Goal: Use online tool/utility: Utilize a website feature to perform a specific function

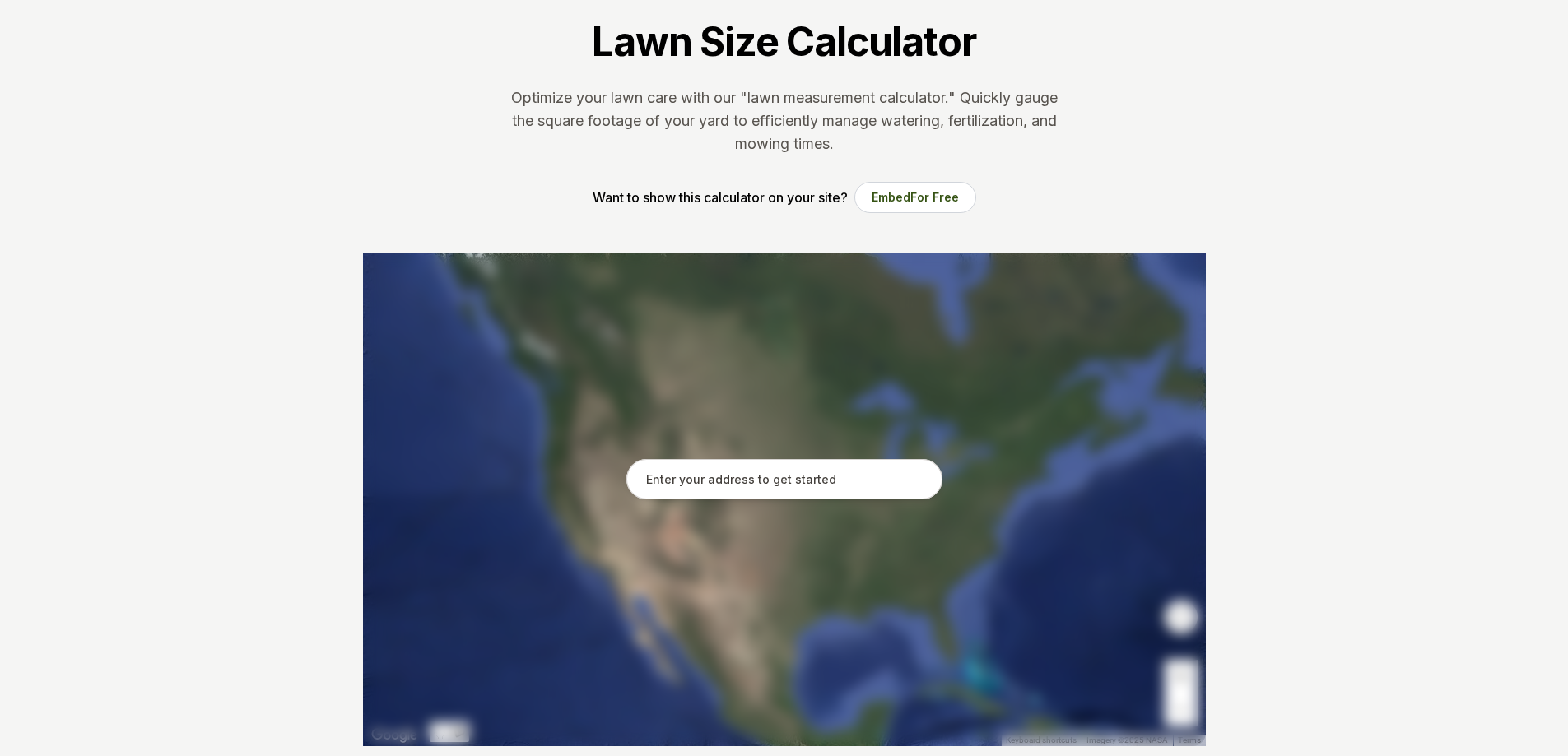
scroll to position [165, 0]
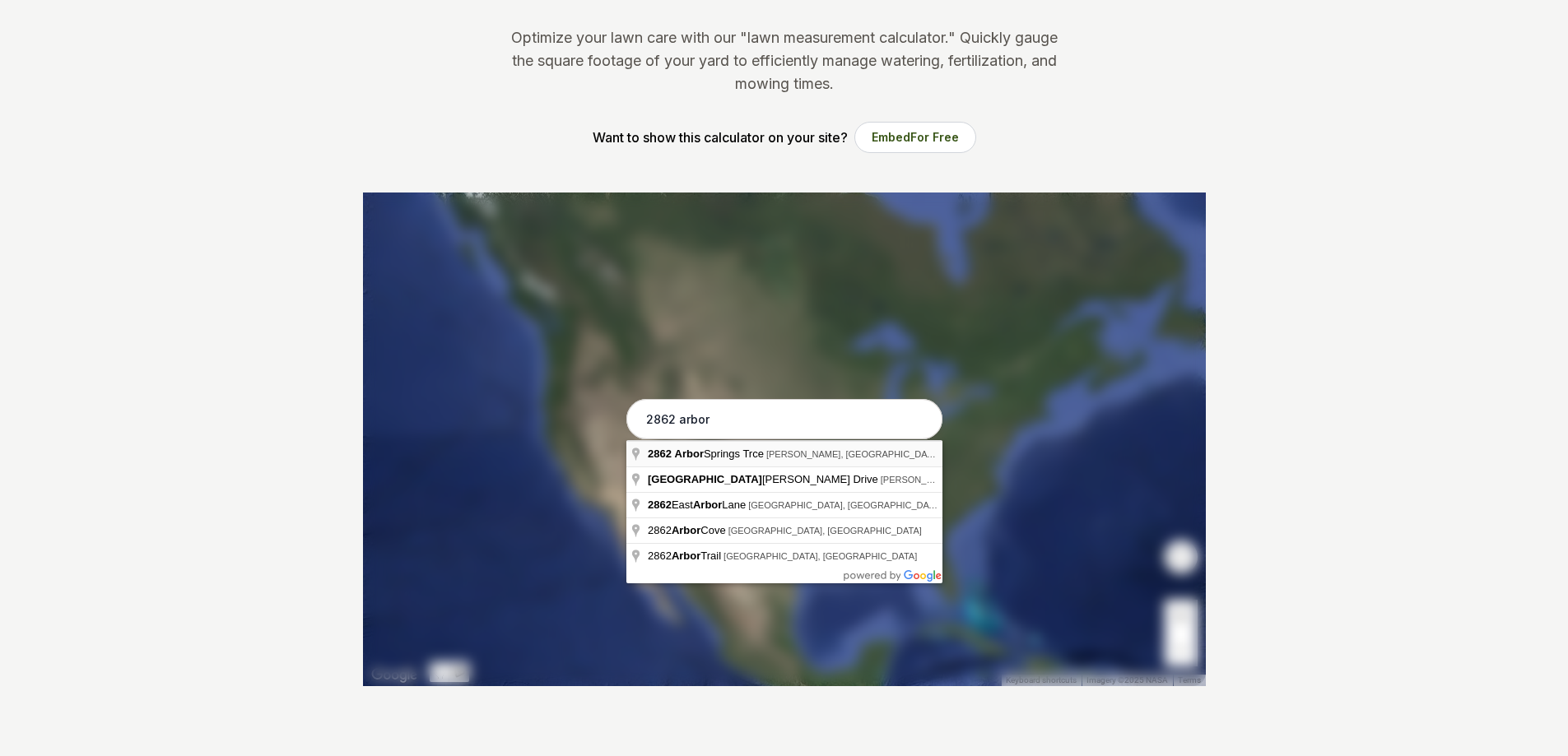
type input "2862 Arbor Springs Trce, Tucker, GA"
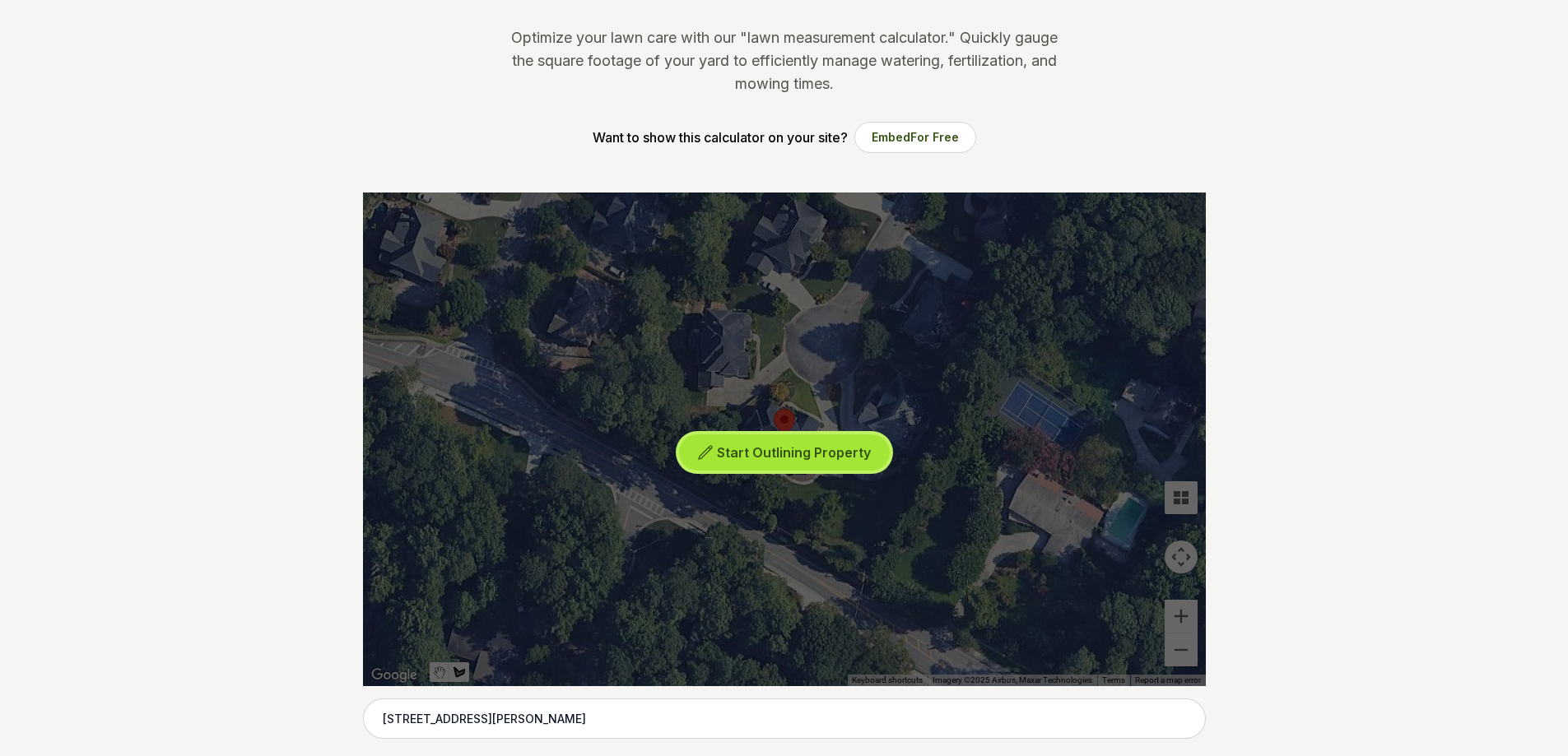
click at [765, 459] on span "Start Outlining Property" at bounding box center [793, 452] width 154 height 16
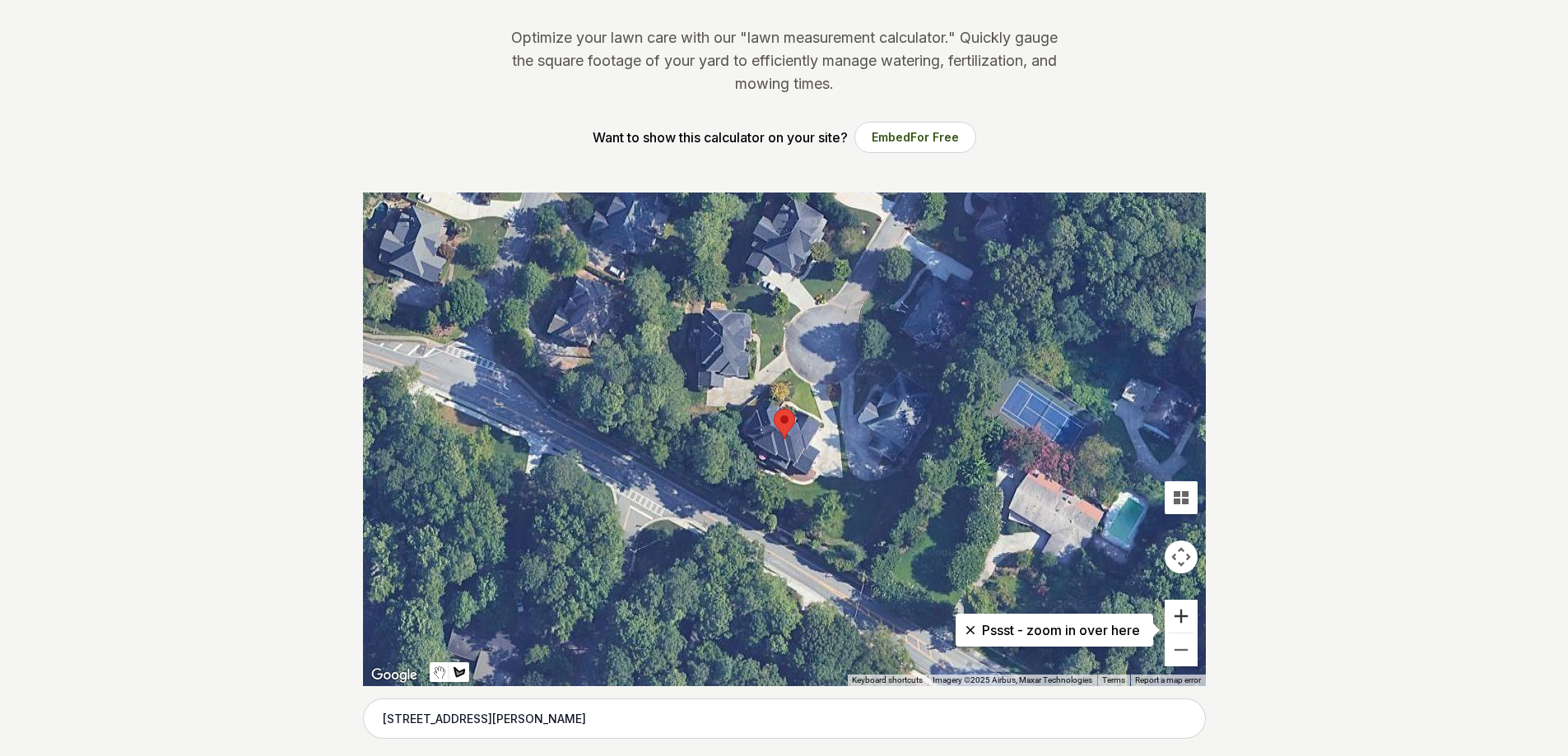
click at [1191, 616] on button "Zoom in" at bounding box center [1182, 616] width 33 height 33
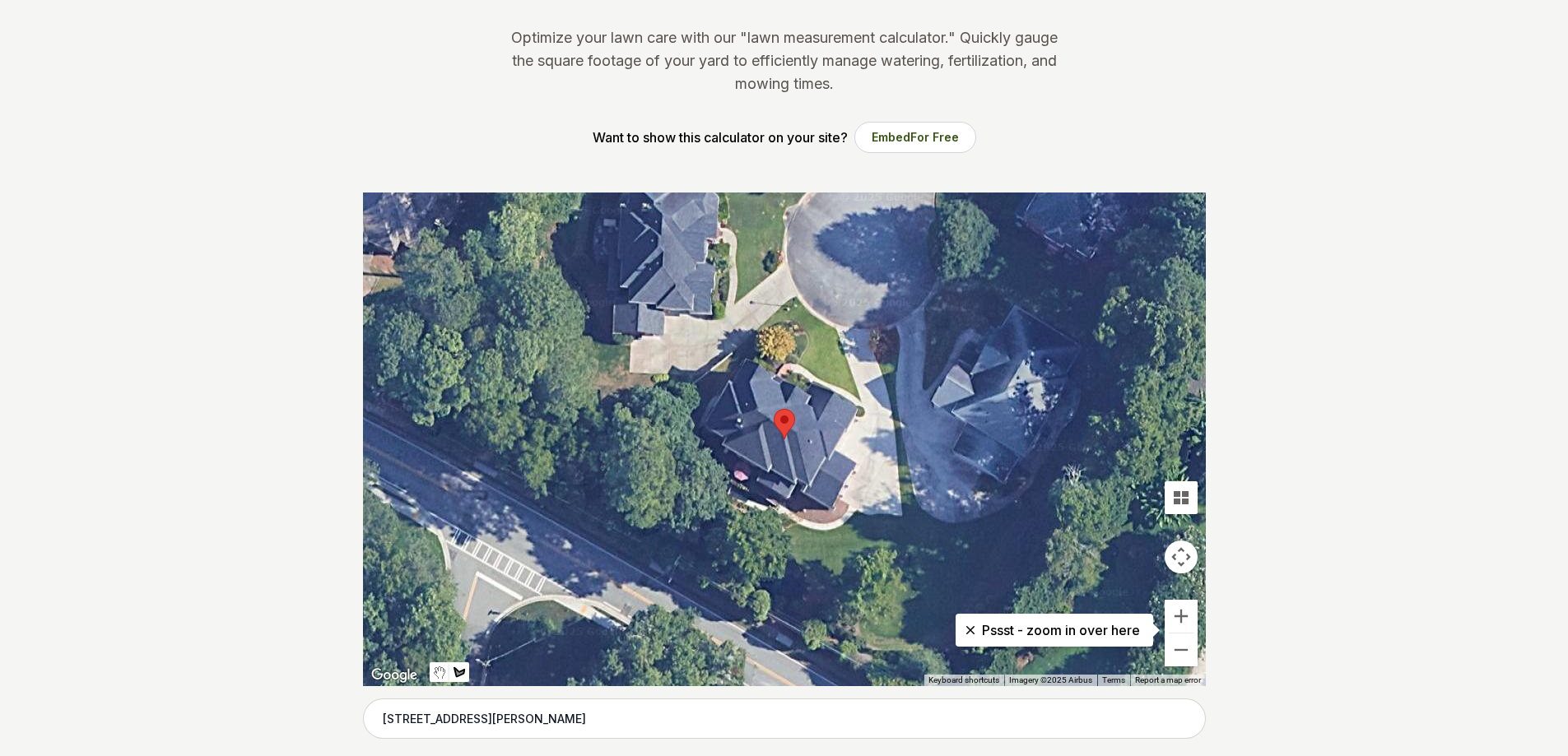
click at [902, 518] on div at bounding box center [784, 439] width 843 height 494
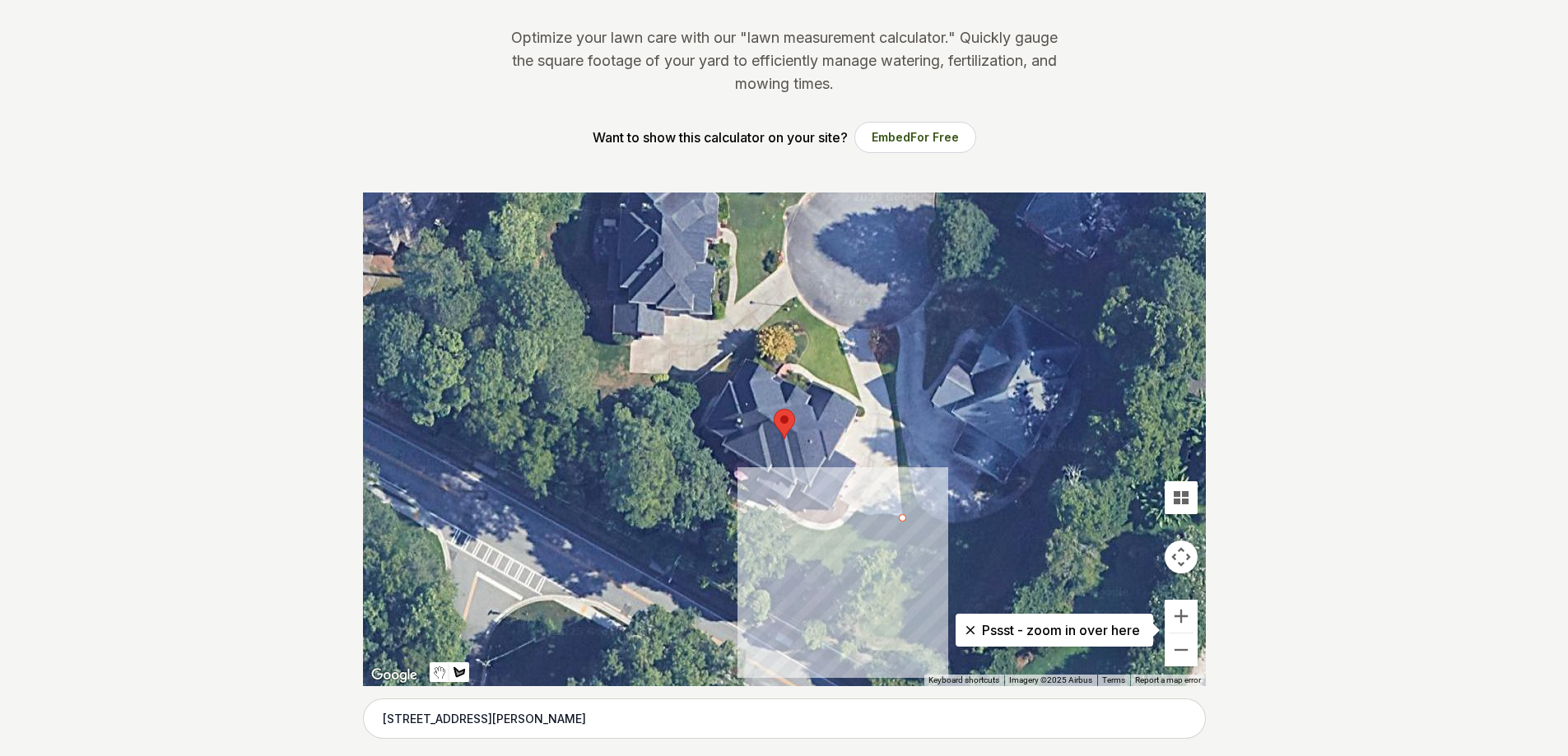
click at [911, 642] on div at bounding box center [784, 439] width 843 height 494
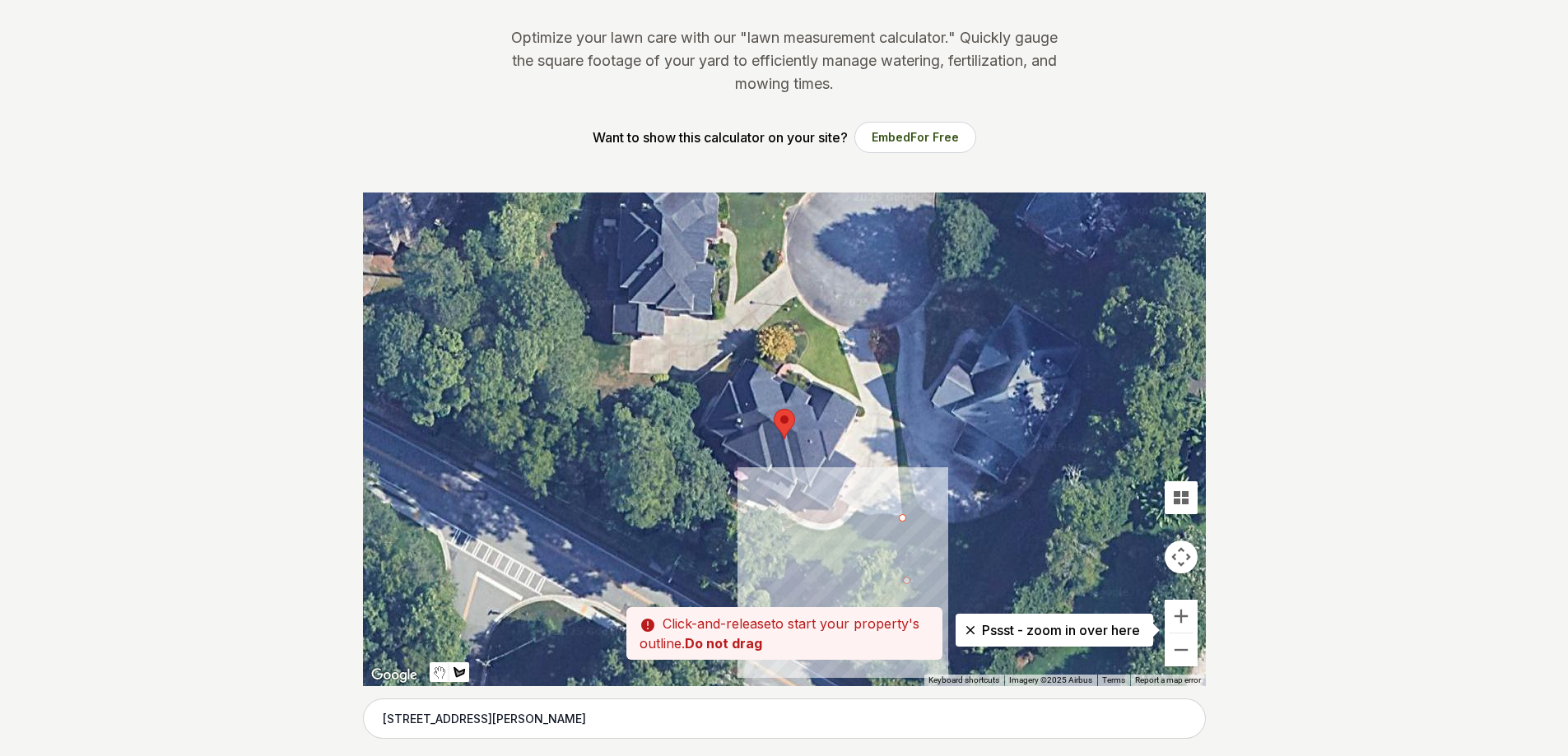
click at [866, 634] on div "Pssst - zoom in over here ← Move left → Move right ↑ Move up ↓ Move down + Zoom…" at bounding box center [784, 439] width 843 height 494
click at [843, 585] on div at bounding box center [784, 439] width 843 height 494
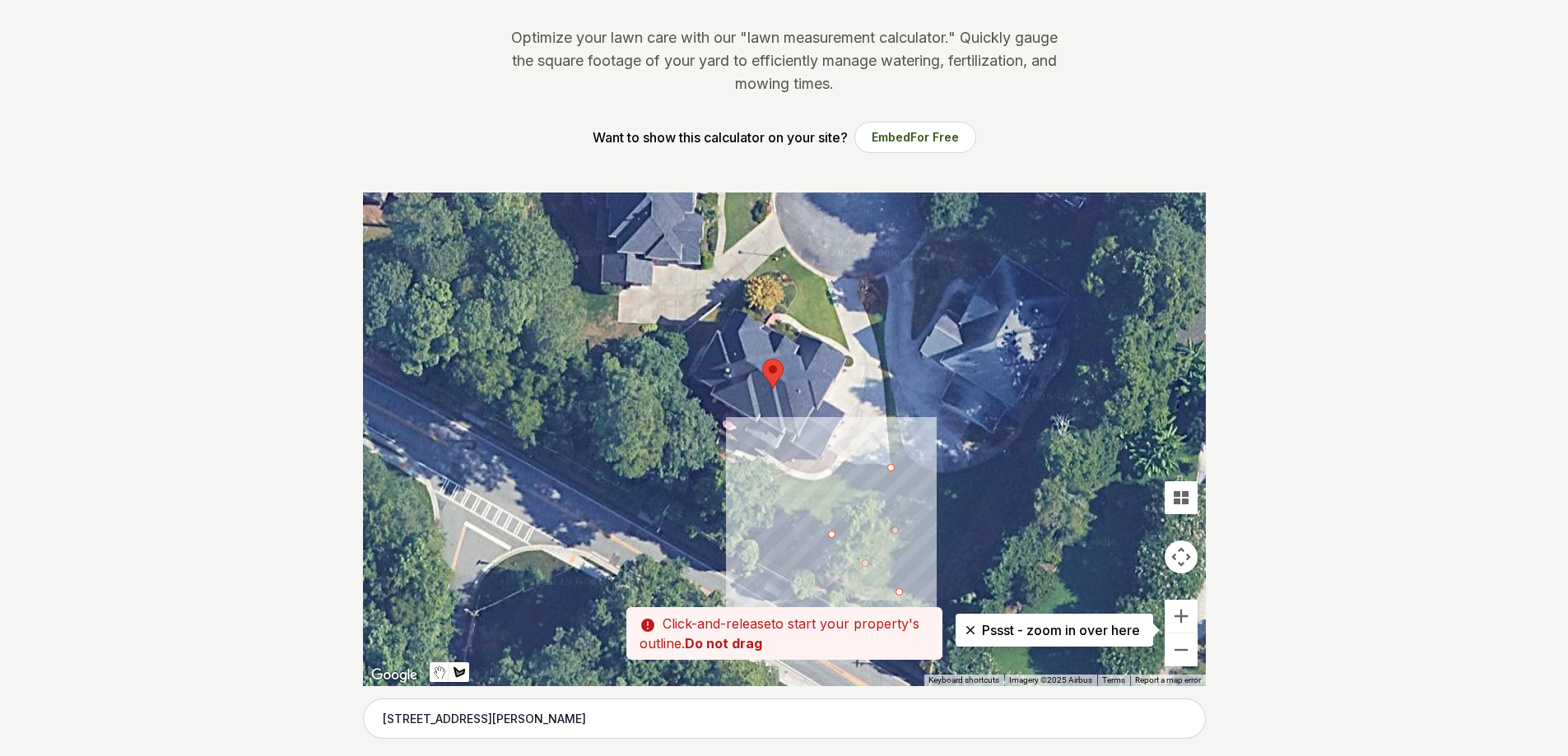
drag, startPoint x: 842, startPoint y: 588, endPoint x: 831, endPoint y: 540, distance: 49.2
click at [831, 540] on div at bounding box center [784, 439] width 843 height 494
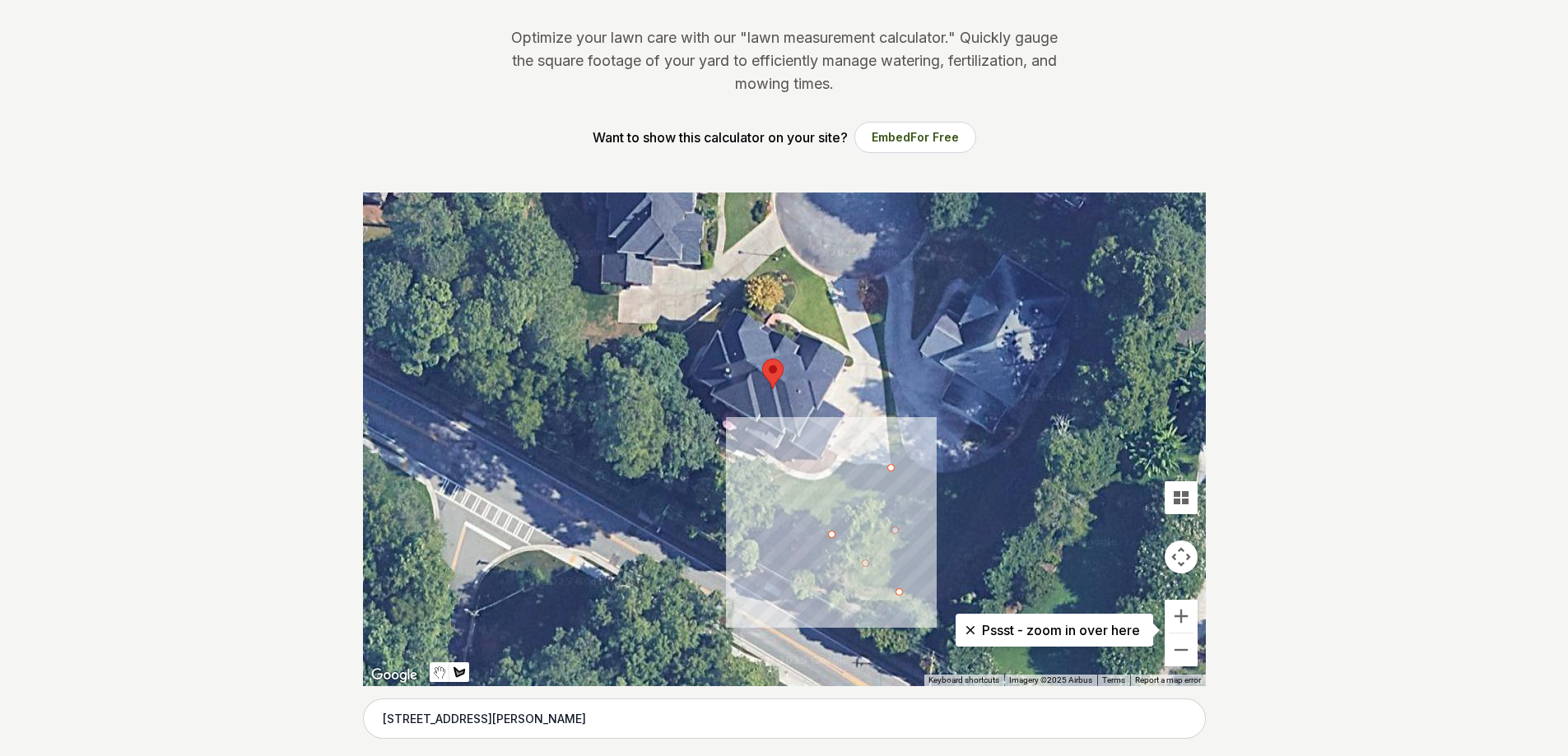
click at [758, 536] on div at bounding box center [784, 439] width 843 height 494
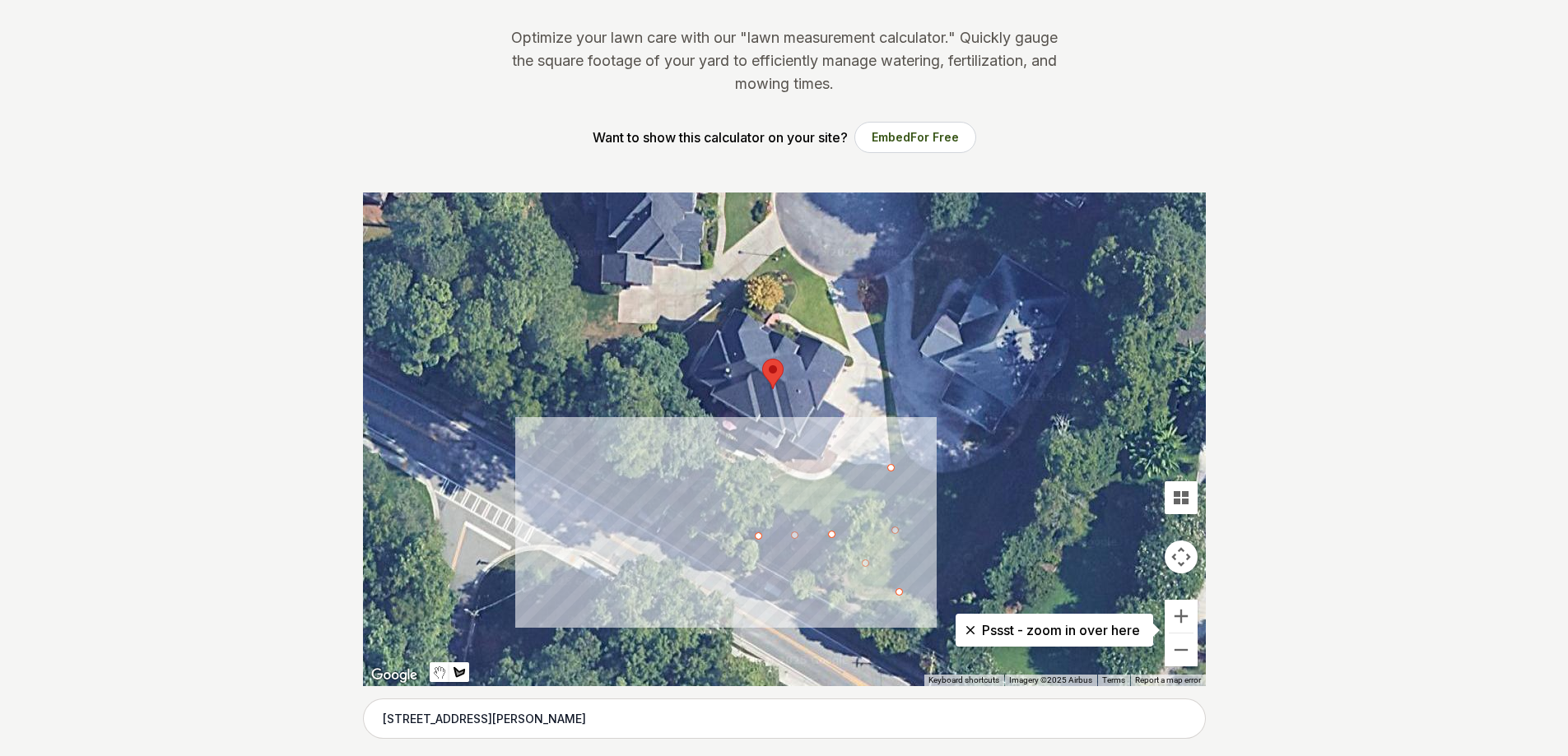
click at [679, 503] on div at bounding box center [784, 439] width 843 height 494
click at [705, 459] on div at bounding box center [784, 439] width 843 height 494
click at [891, 471] on div at bounding box center [784, 439] width 843 height 494
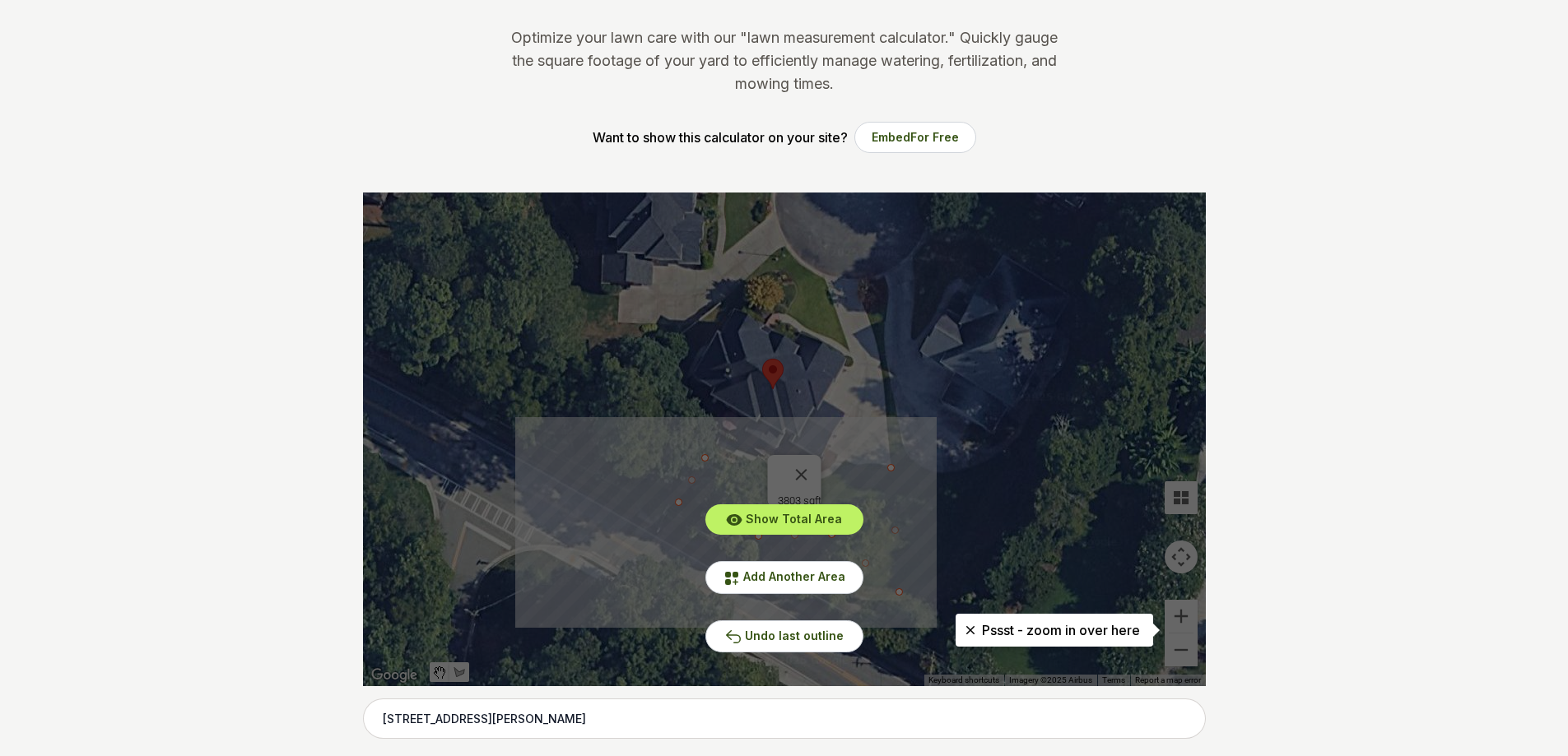
click at [770, 531] on button "Show Total Area" at bounding box center [784, 519] width 158 height 30
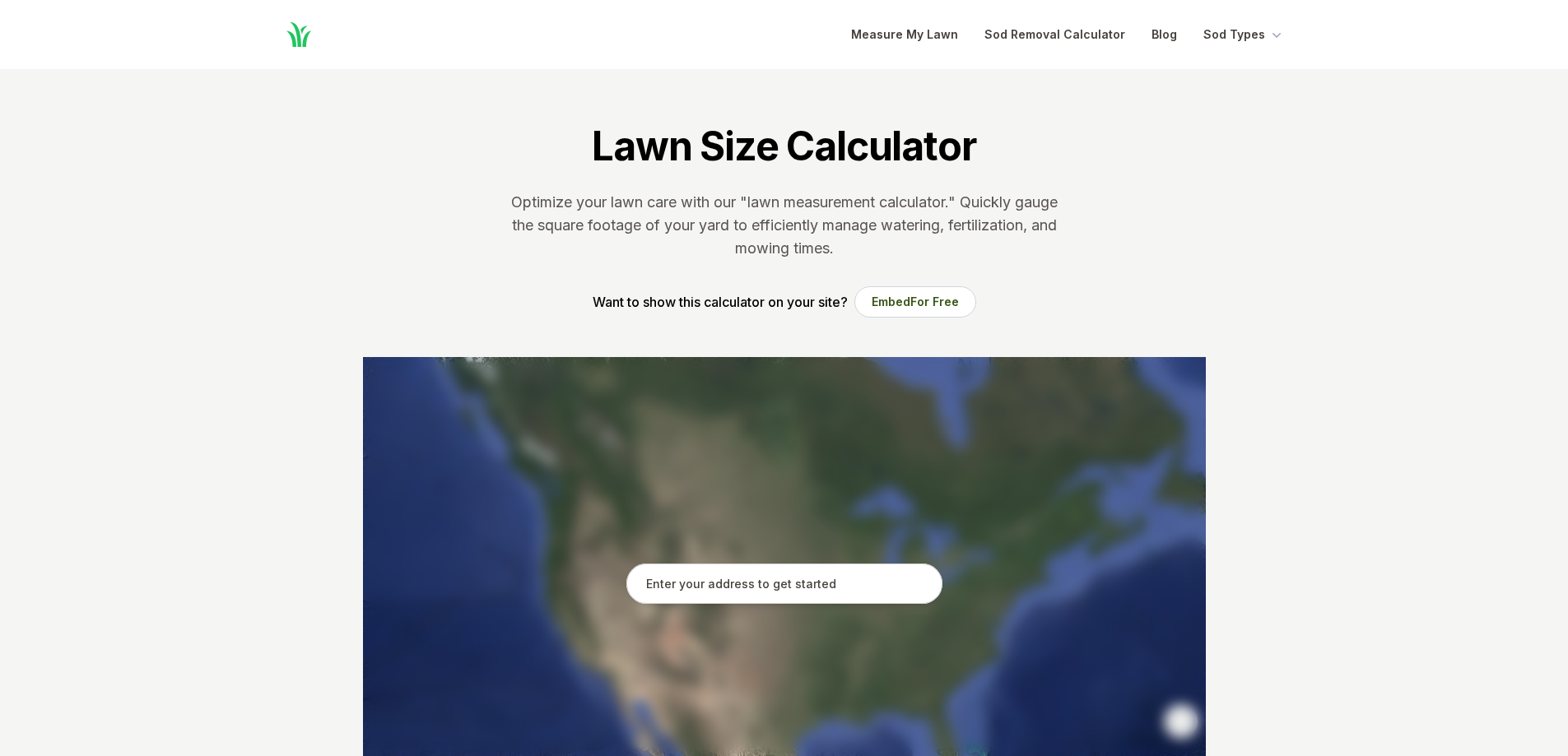
scroll to position [82, 0]
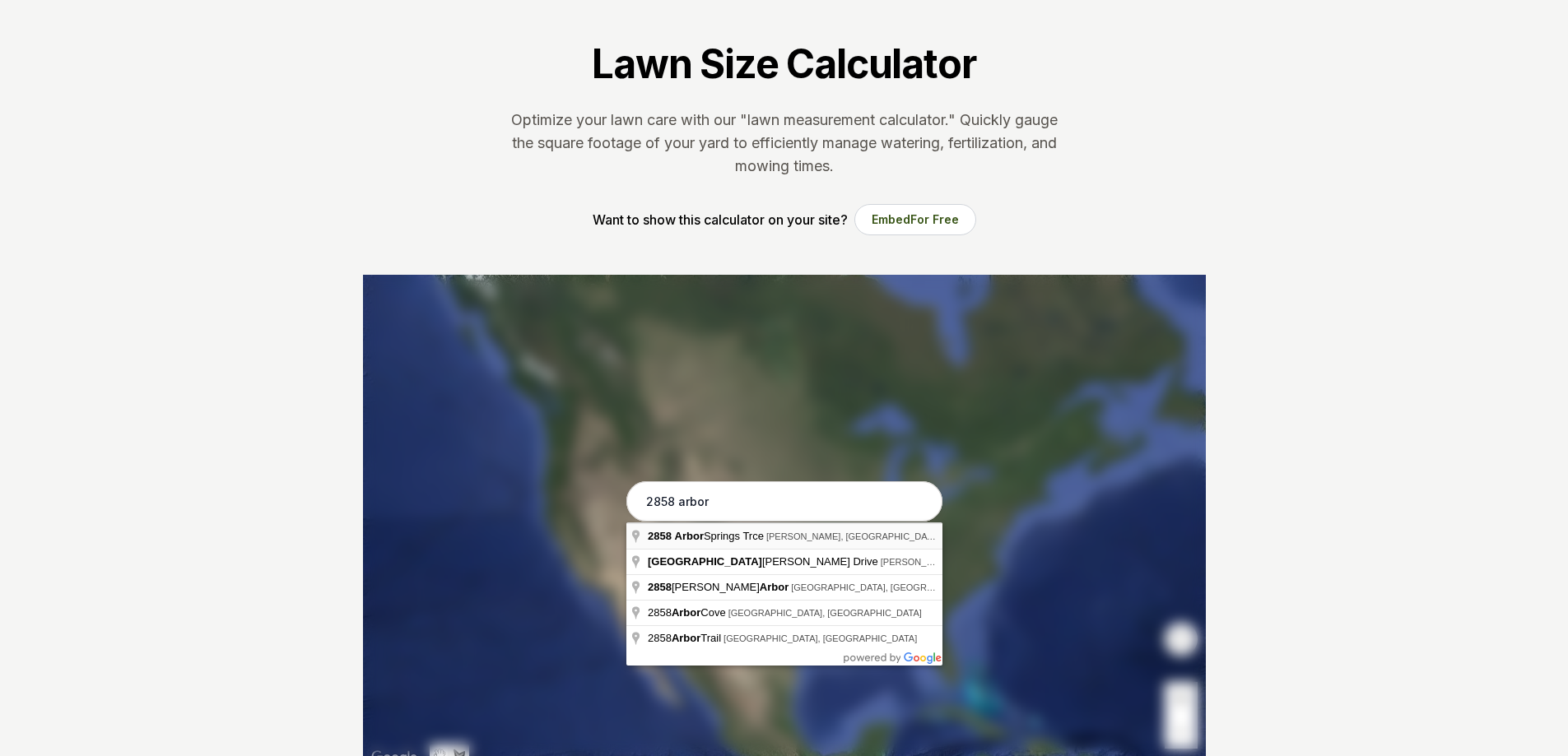
type input "[STREET_ADDRESS][PERSON_NAME]"
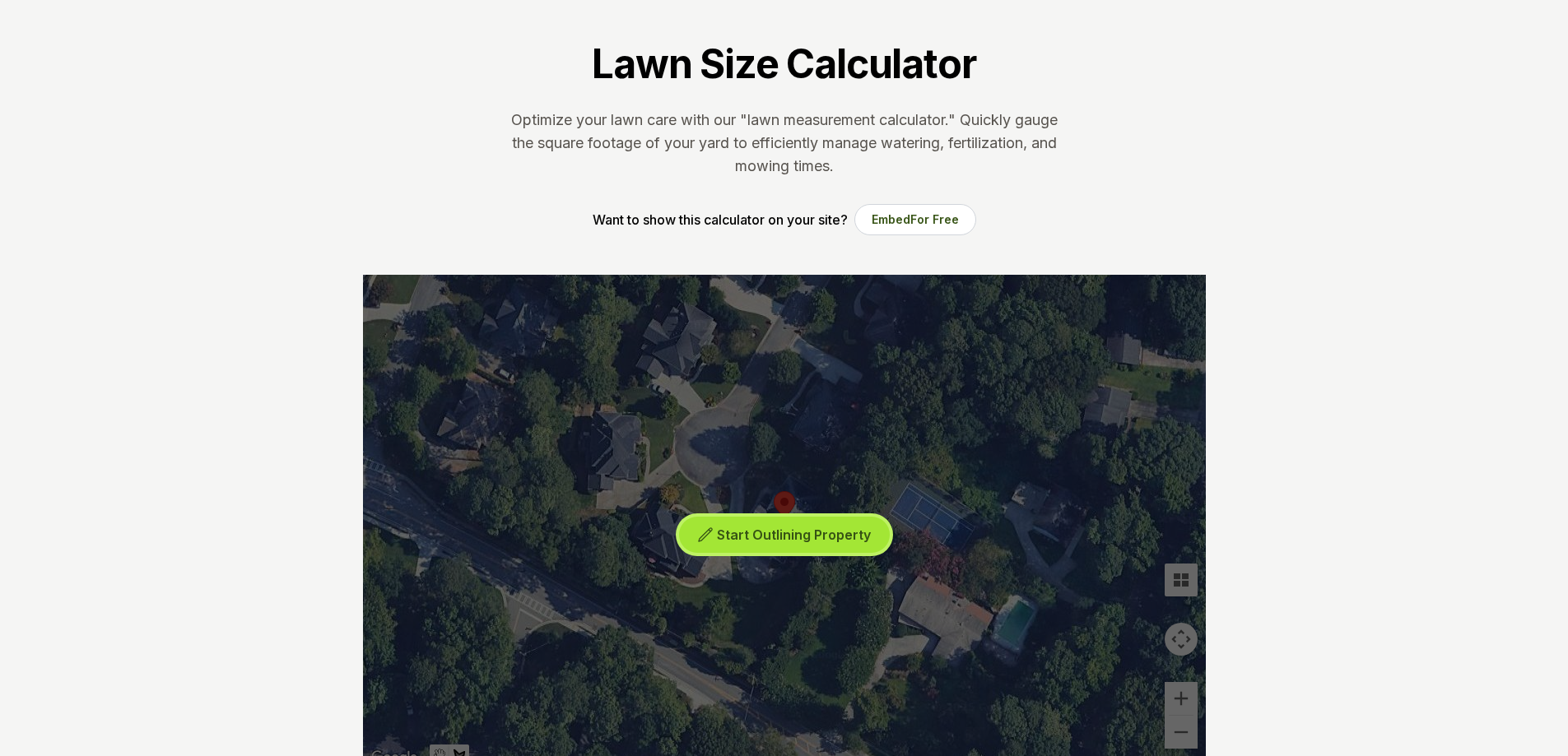
click at [775, 529] on span "Start Outlining Property" at bounding box center [793, 534] width 154 height 16
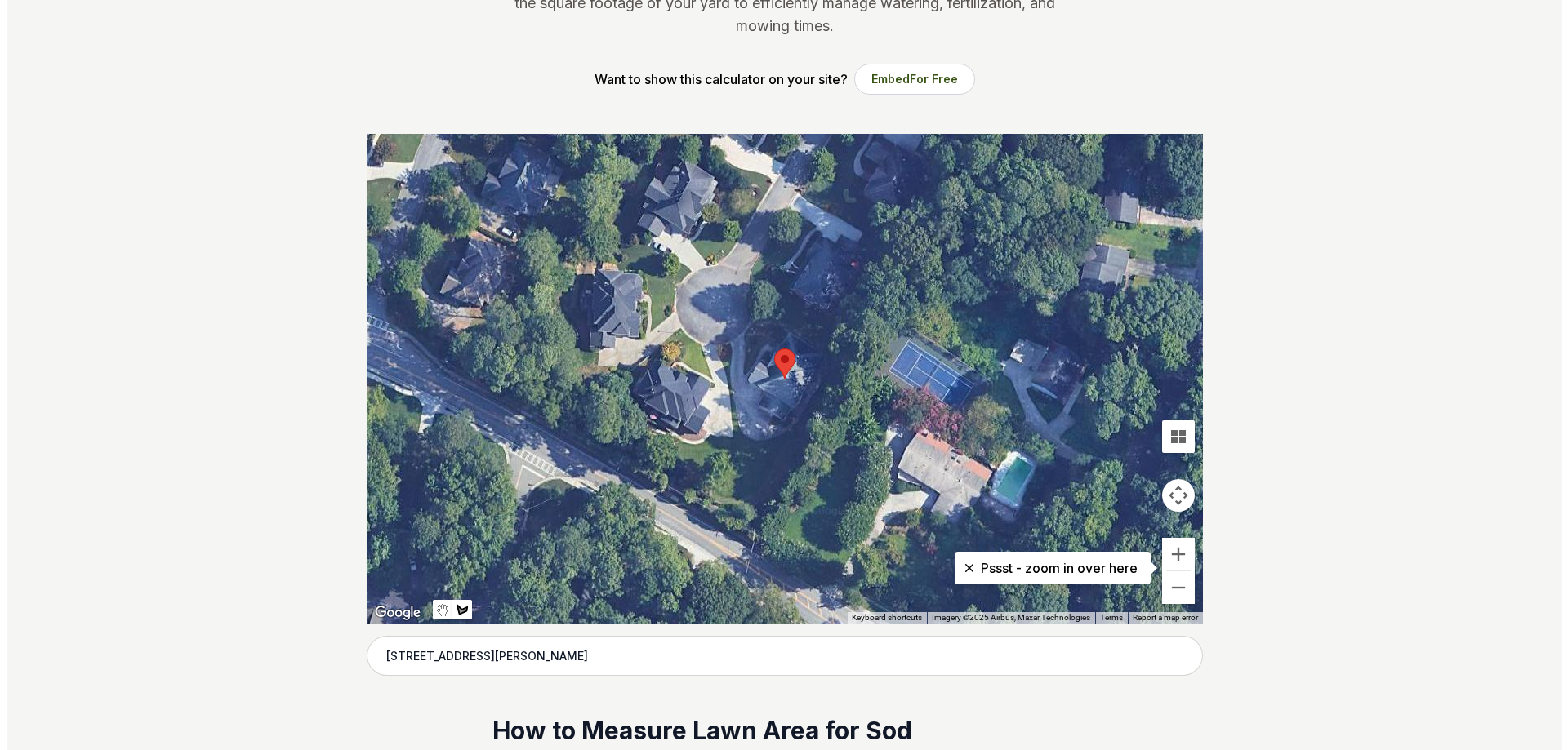
scroll to position [245, 0]
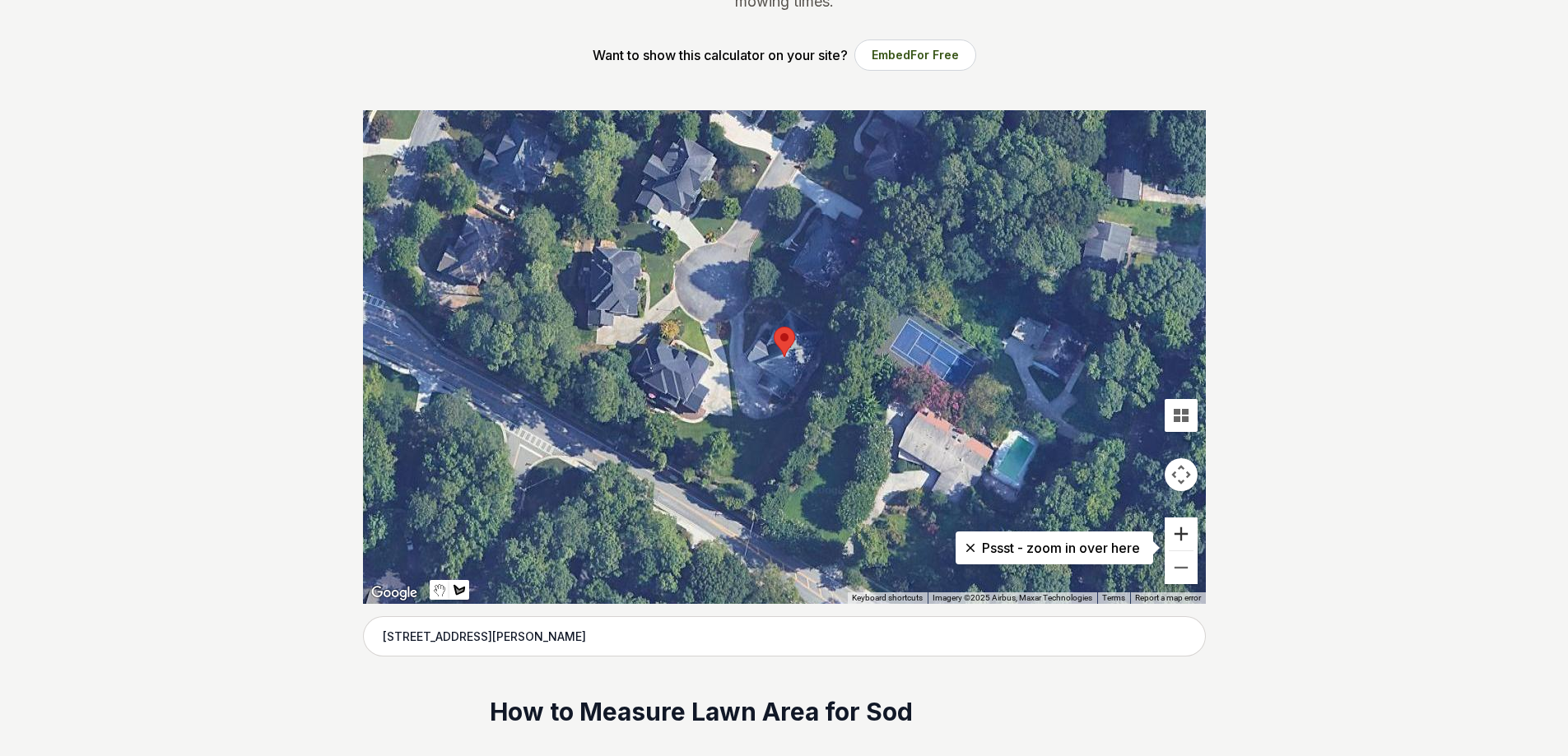
click at [1184, 540] on button "Zoom in" at bounding box center [1182, 534] width 33 height 33
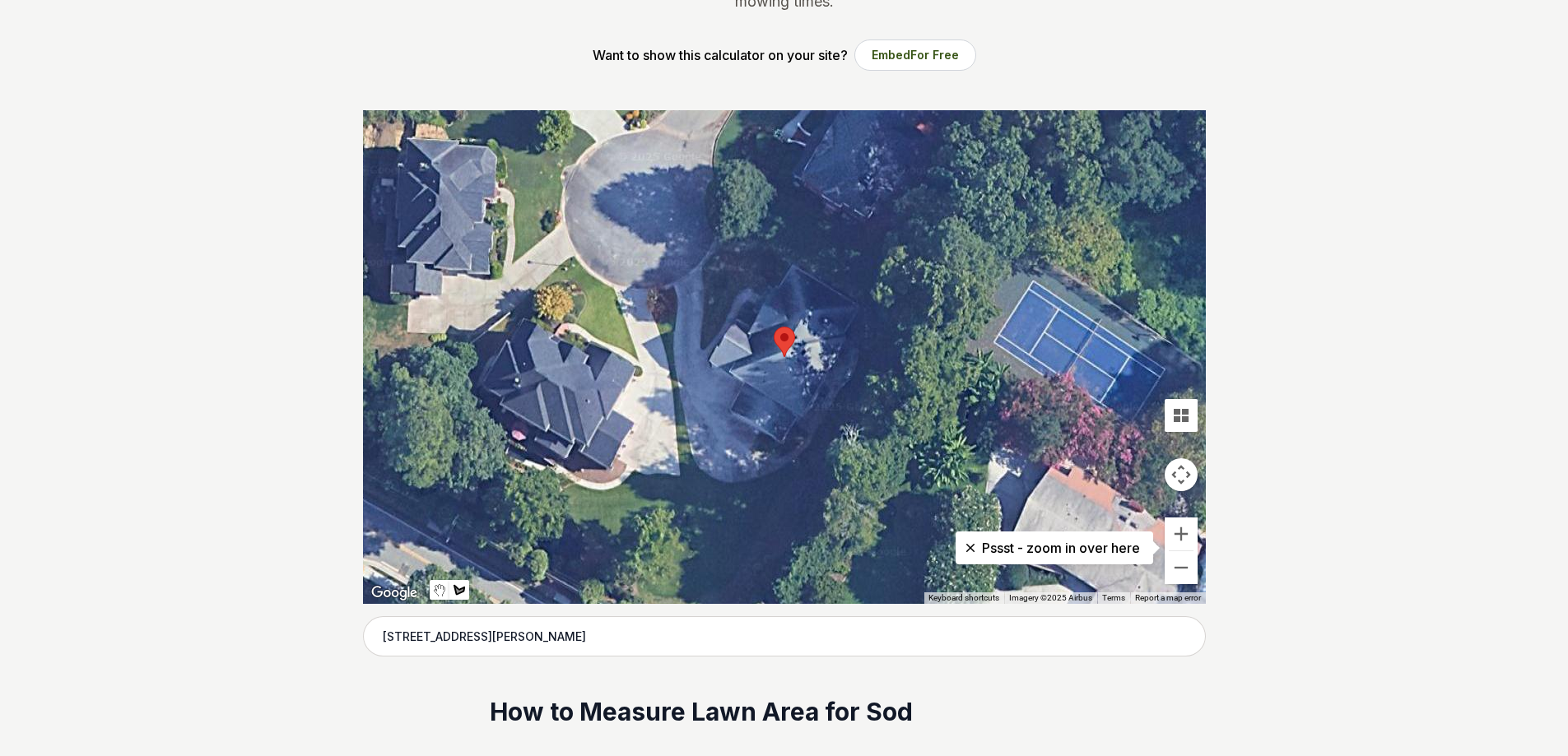
click at [871, 299] on div at bounding box center [784, 357] width 843 height 494
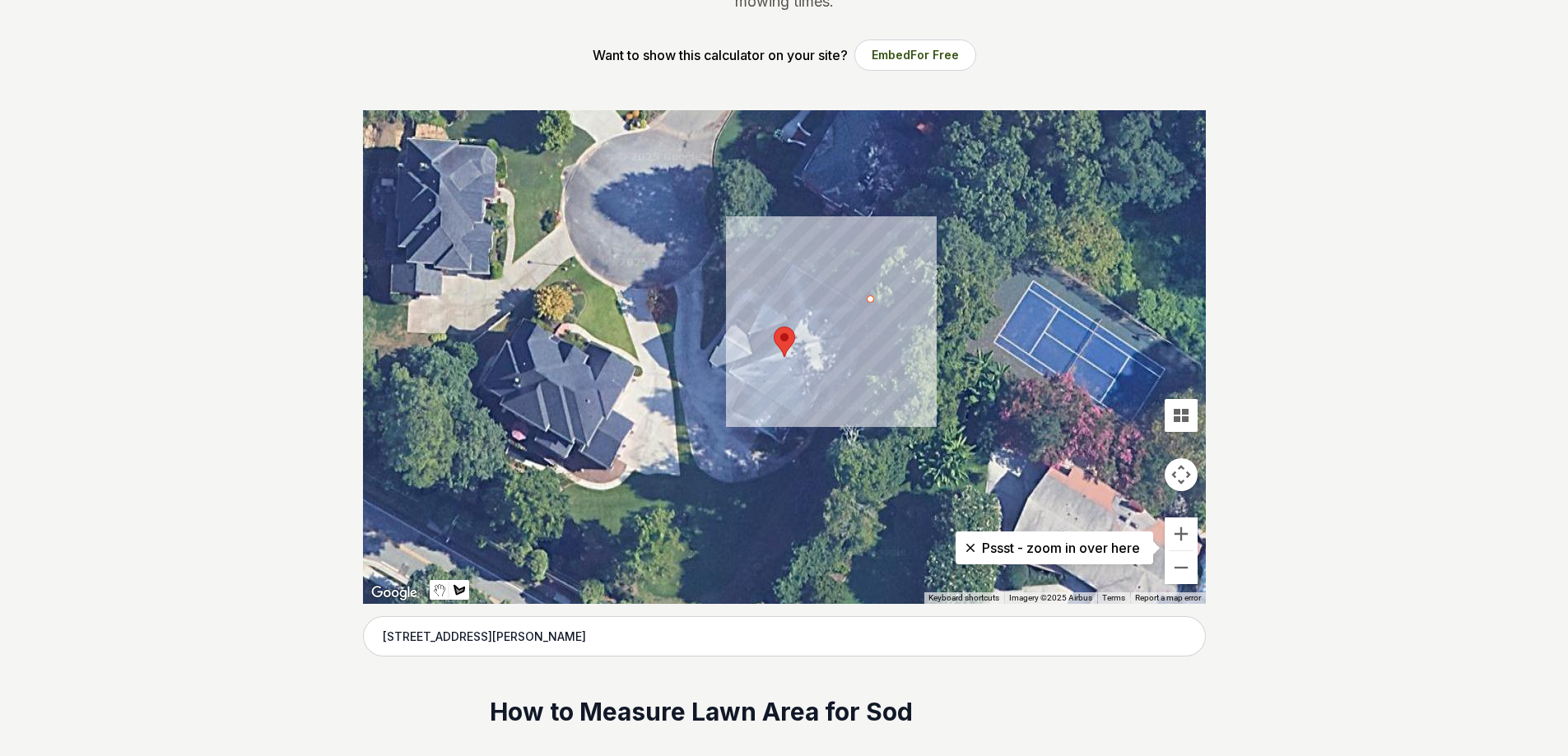
click at [862, 363] on div at bounding box center [784, 357] width 843 height 494
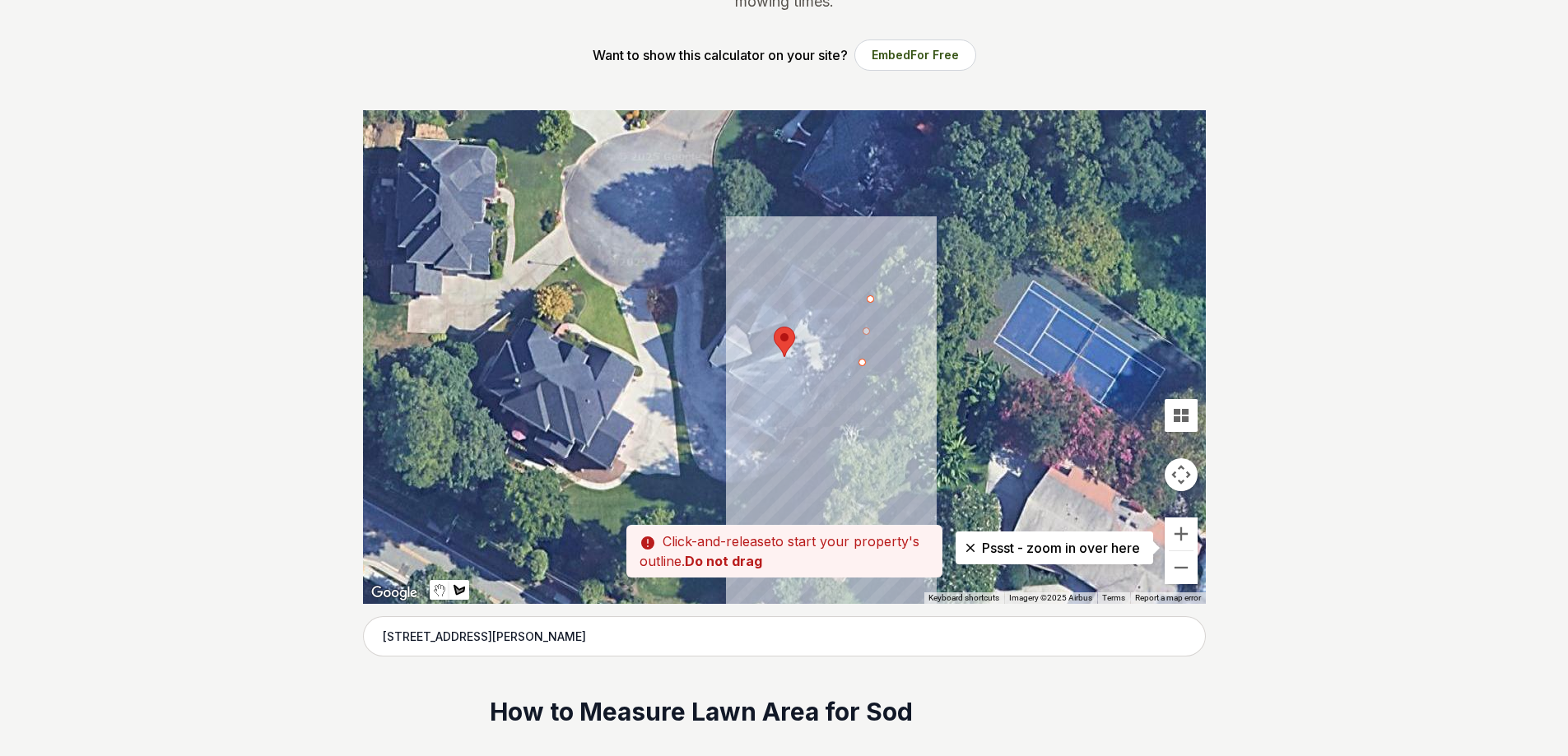
click at [812, 439] on div at bounding box center [784, 357] width 843 height 494
click at [778, 478] on div at bounding box center [784, 357] width 843 height 494
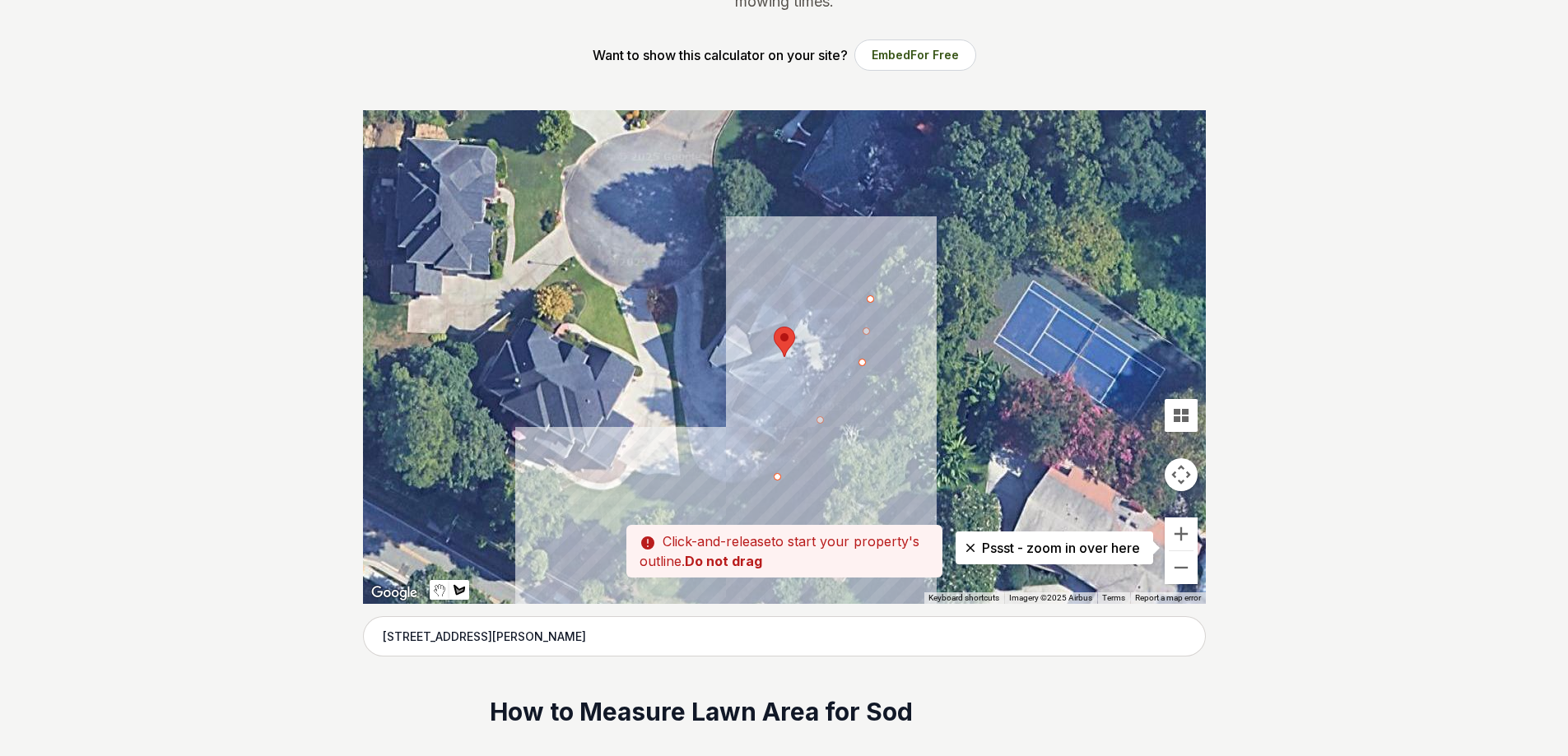
click at [703, 482] on div at bounding box center [784, 357] width 843 height 494
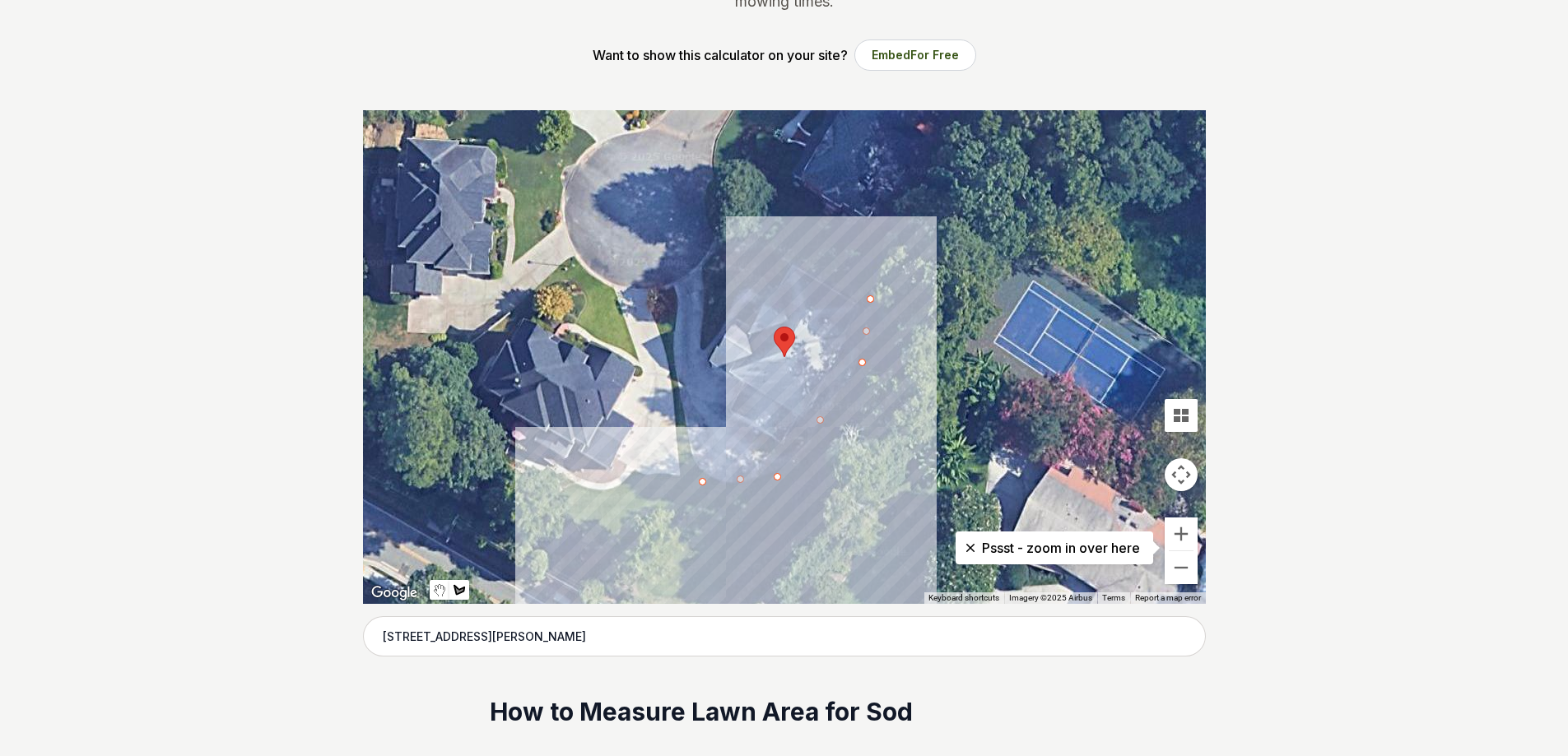
click at [704, 601] on div at bounding box center [784, 357] width 843 height 494
click at [769, 598] on div at bounding box center [784, 357] width 843 height 494
click at [915, 388] on div at bounding box center [784, 357] width 843 height 494
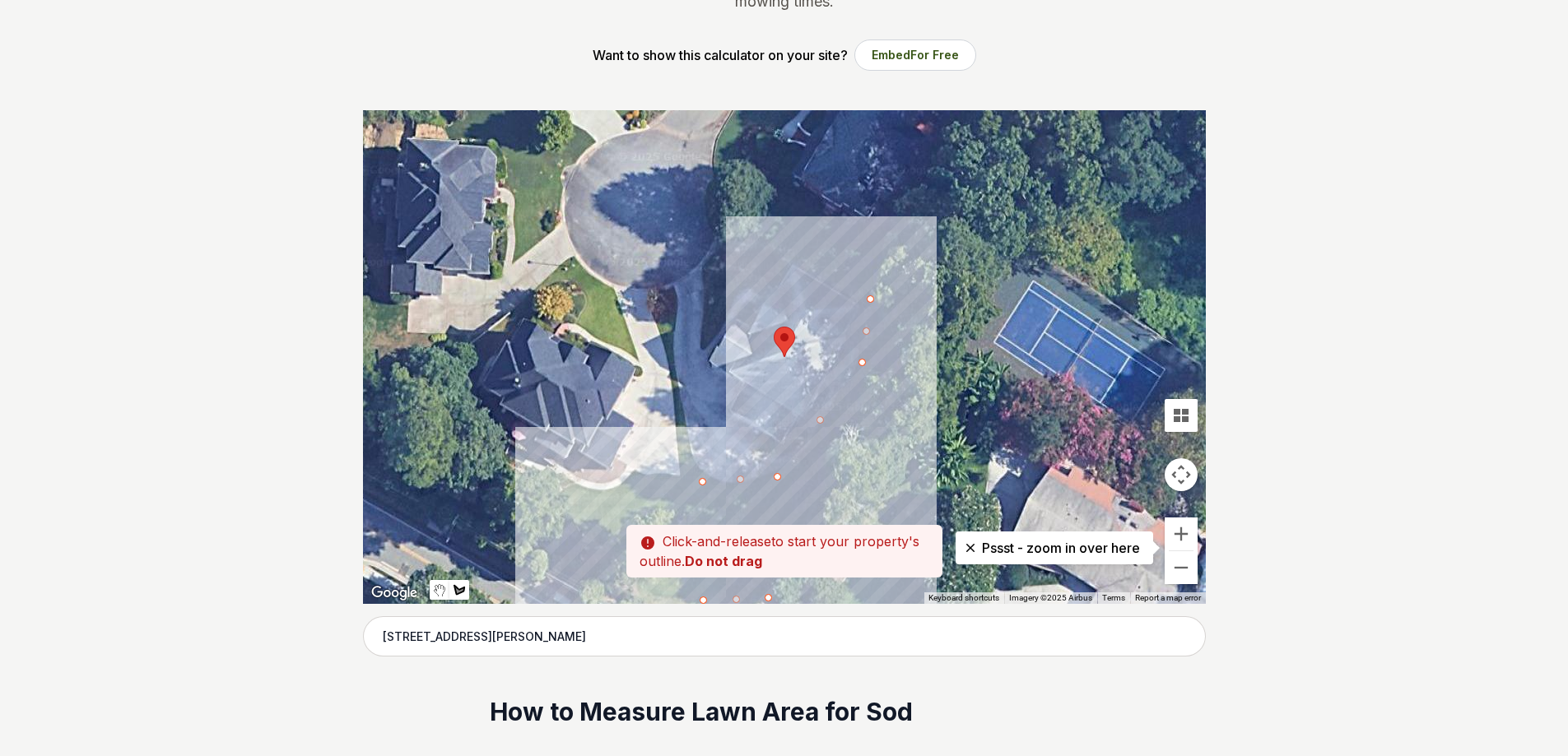
click at [913, 409] on div at bounding box center [784, 357] width 843 height 494
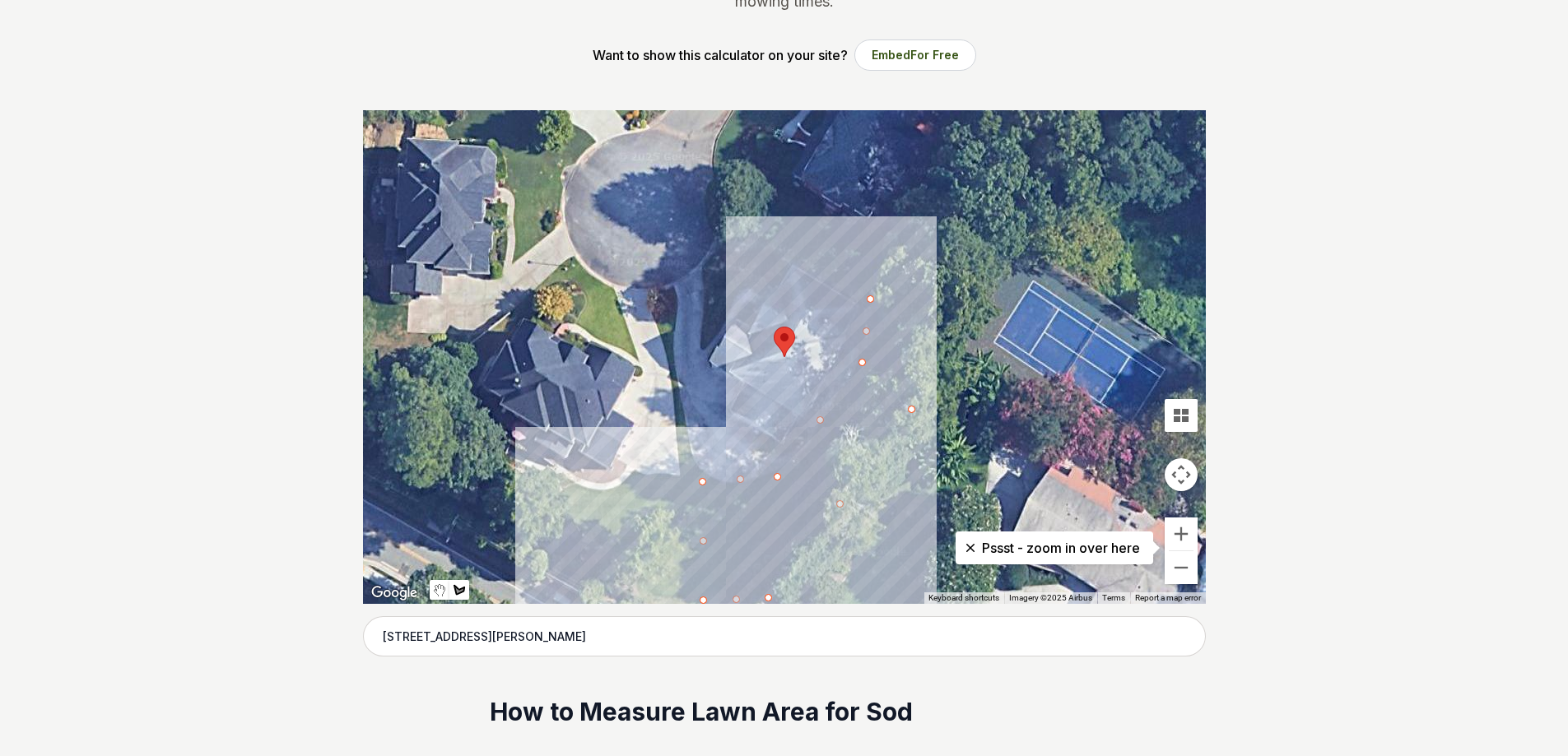
click at [902, 316] on div at bounding box center [784, 357] width 843 height 494
click at [873, 298] on div at bounding box center [784, 357] width 843 height 494
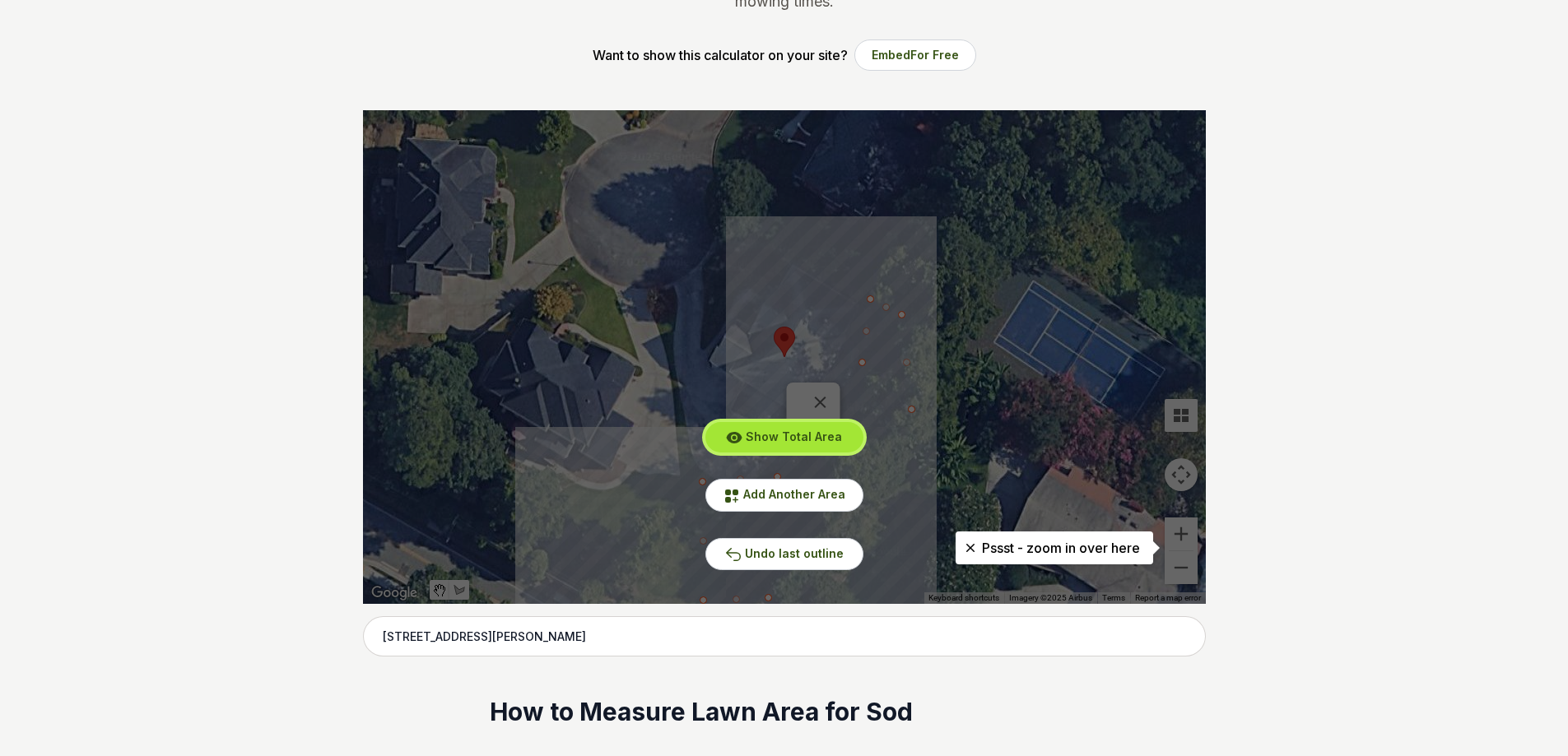
click at [821, 437] on span "Show Total Area" at bounding box center [794, 436] width 97 height 14
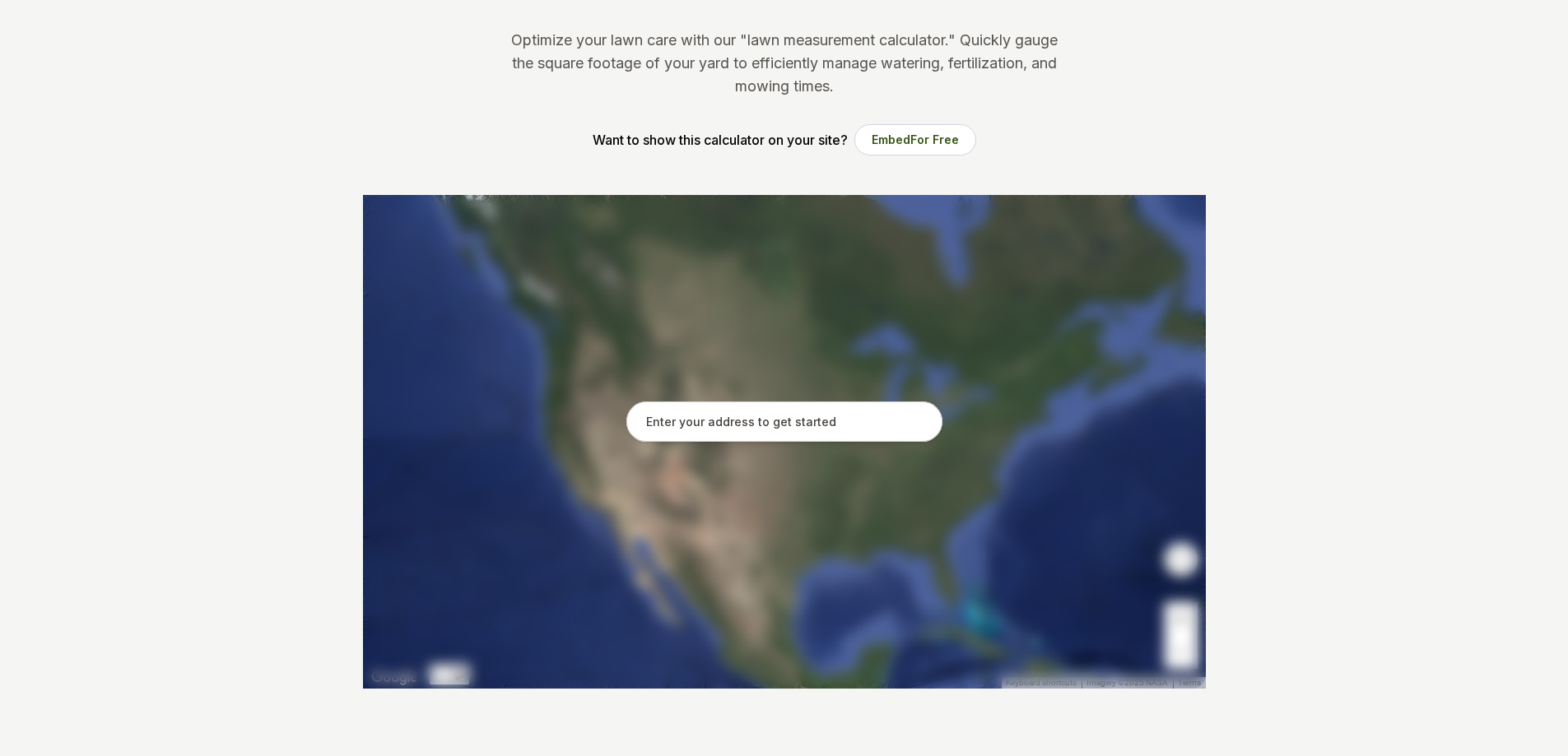
scroll to position [165, 0]
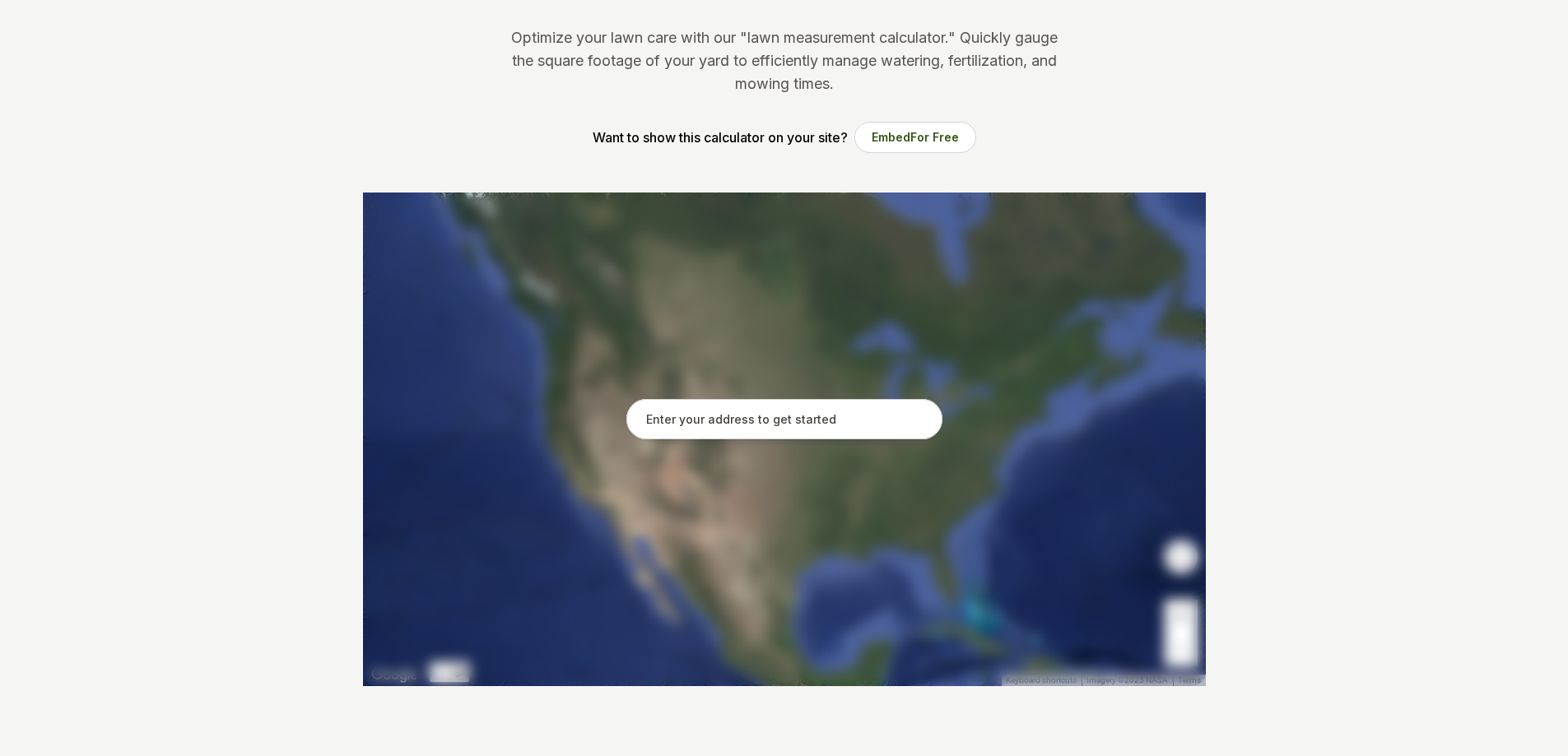
click at [770, 427] on input "text" at bounding box center [784, 420] width 317 height 41
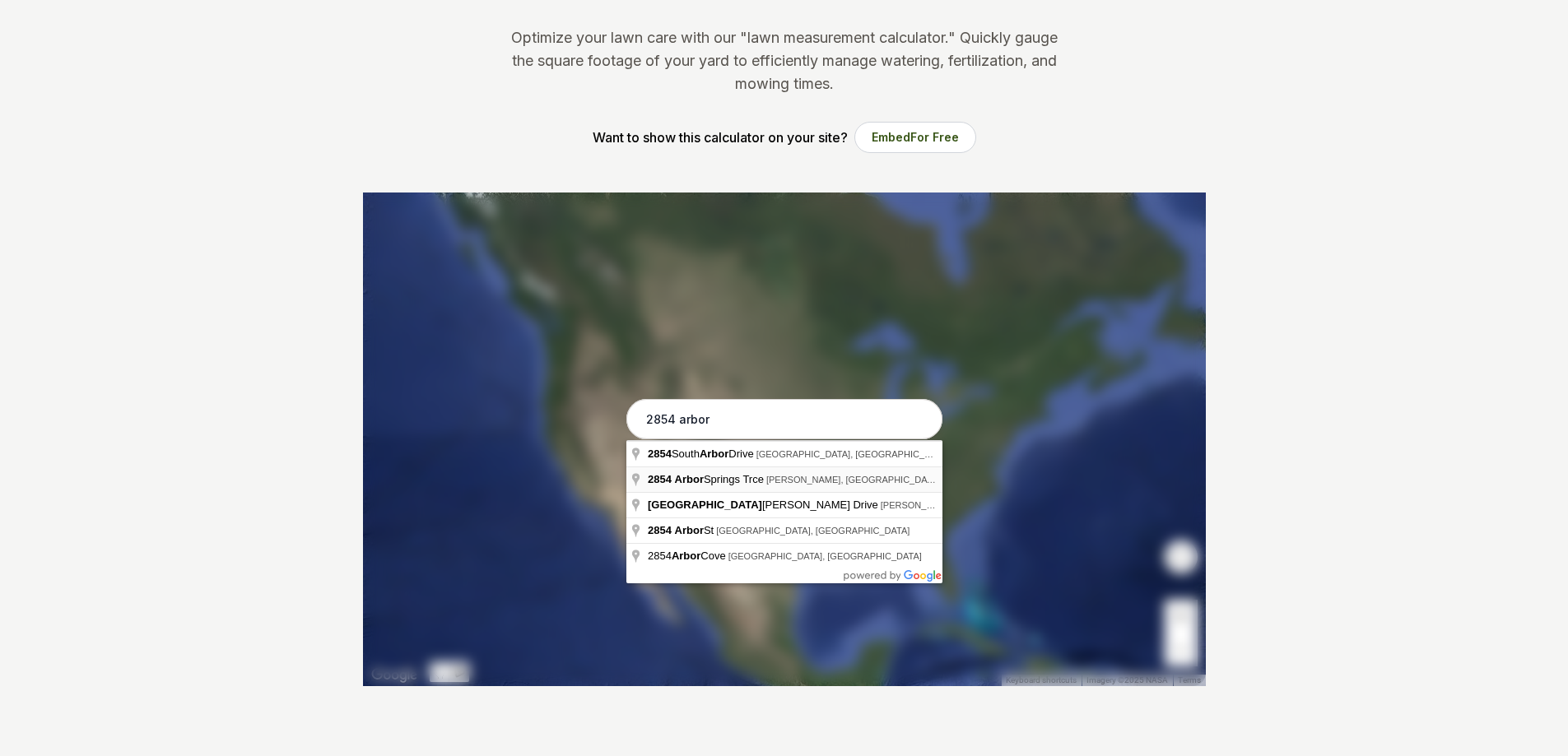
type input "2854 Arbor Springs Trce, Tucker, GA"
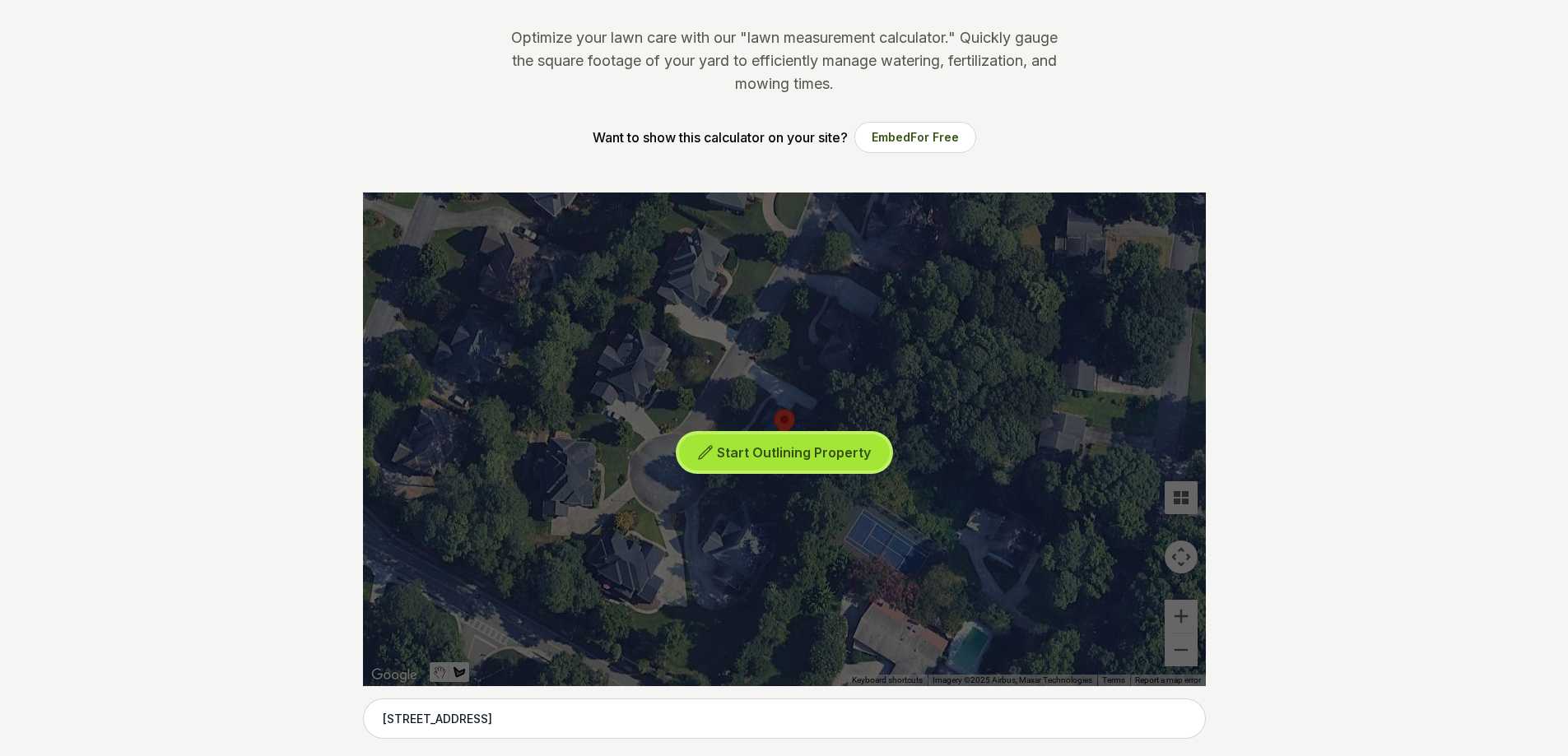
click at [730, 444] on span "Start Outlining Property" at bounding box center [793, 452] width 154 height 16
